Goal: Check status: Check status

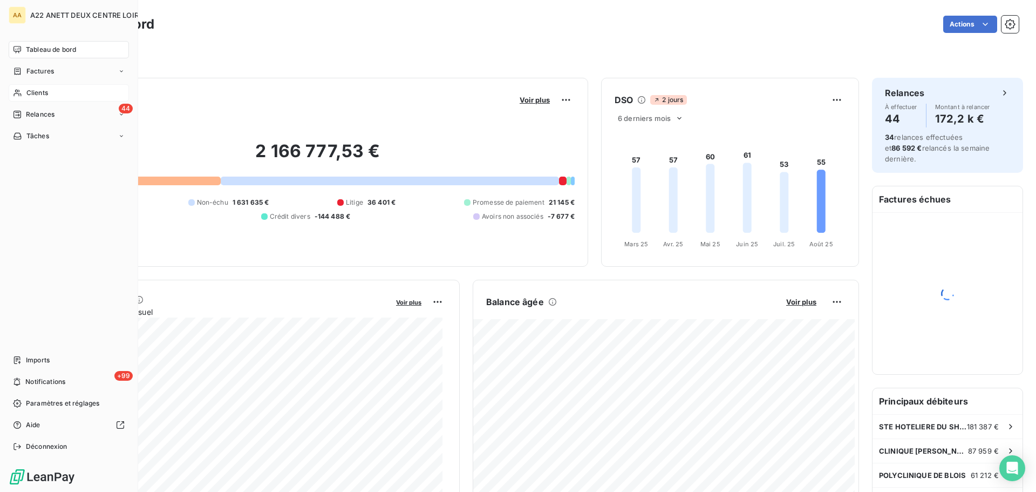
click at [16, 91] on icon at bounding box center [17, 92] width 9 height 9
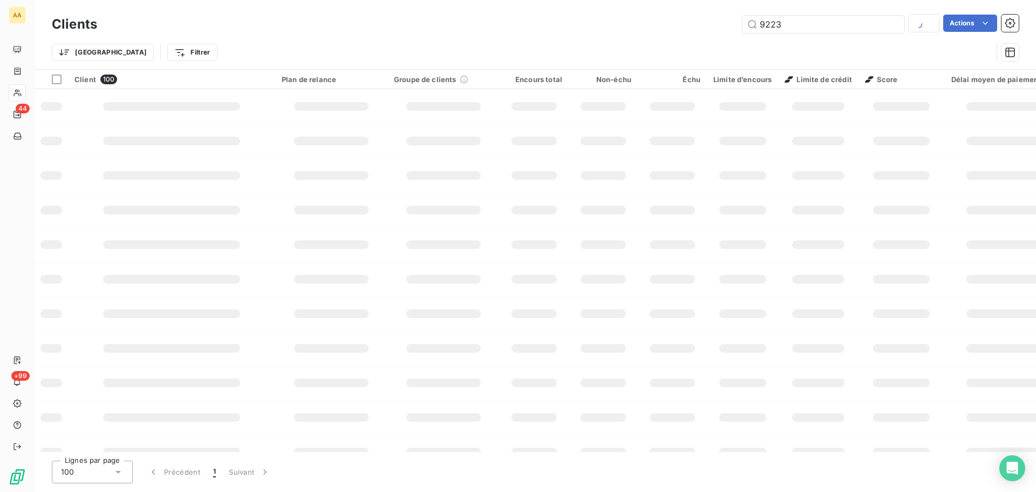
click at [781, 24] on input "9223" at bounding box center [823, 24] width 162 height 17
click at [757, 22] on input "9223" at bounding box center [823, 24] width 162 height 17
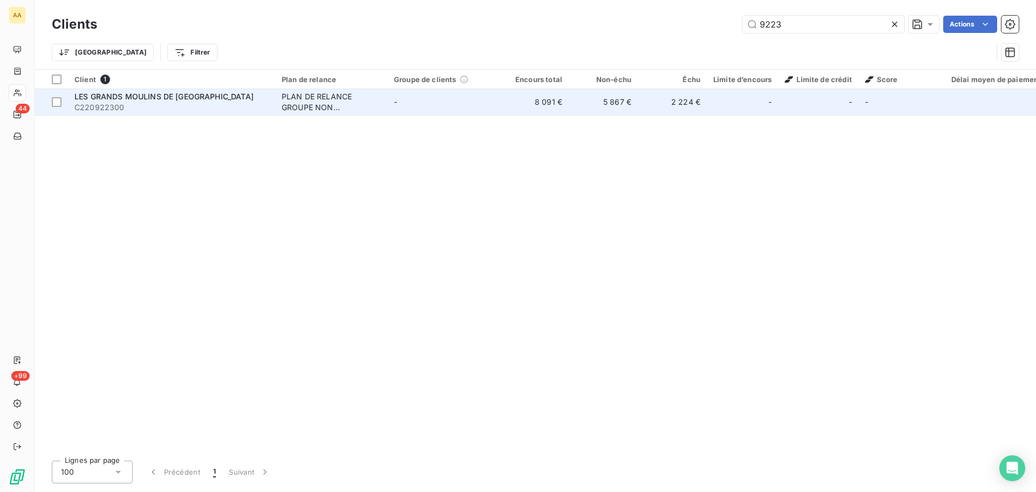
type input "9223"
click at [177, 95] on span "LES GRANDS MOULINS DE [GEOGRAPHIC_DATA]" at bounding box center [163, 96] width 179 height 9
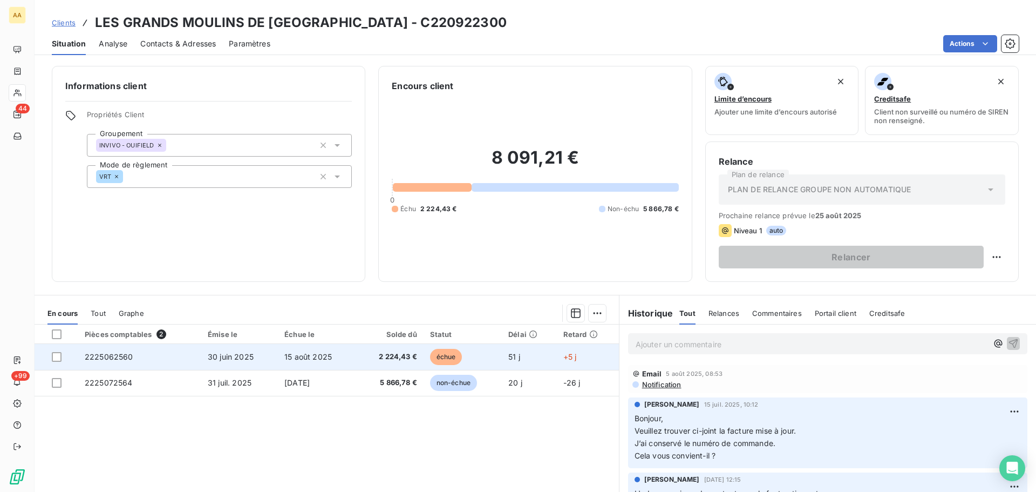
click at [223, 358] on span "30 juin 2025" at bounding box center [231, 356] width 46 height 9
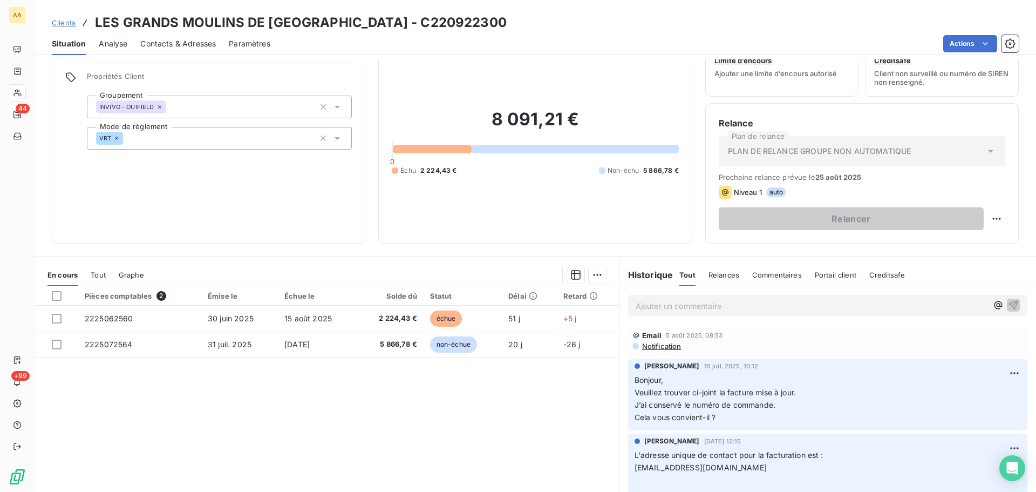
scroll to position [19, 0]
